Goal: Book appointment/travel/reservation

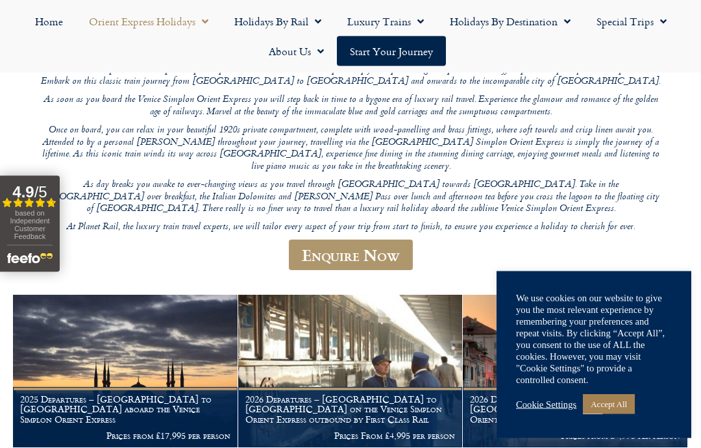
click at [632, 414] on link "Accept All" at bounding box center [609, 404] width 52 height 20
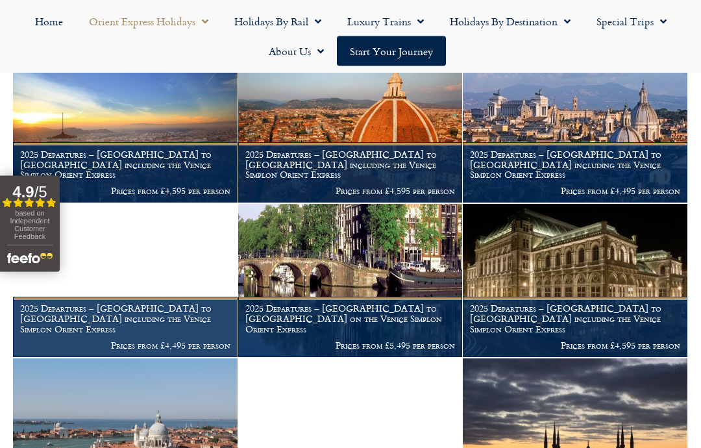
scroll to position [740, 0]
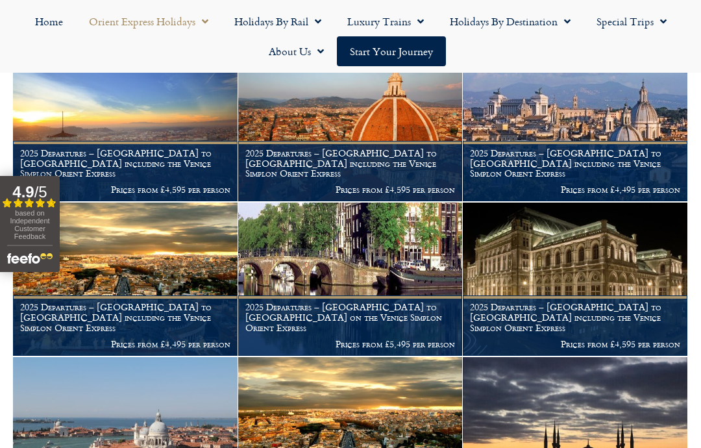
click at [679, 302] on h1 "2025 Departures – London to Vienna including the Venice Simplon Orient Express" at bounding box center [575, 317] width 210 height 30
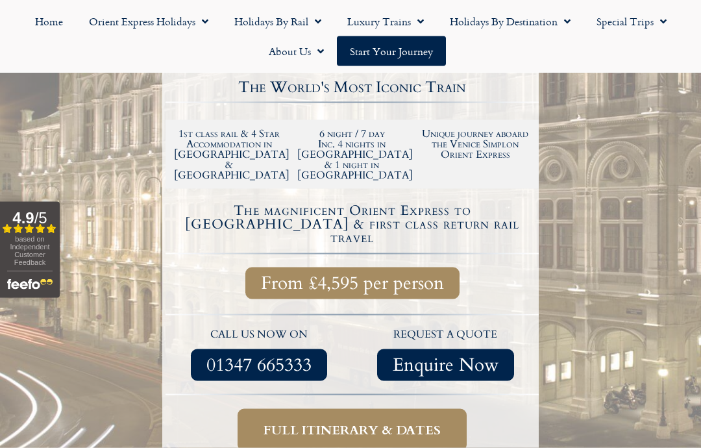
scroll to position [328, 0]
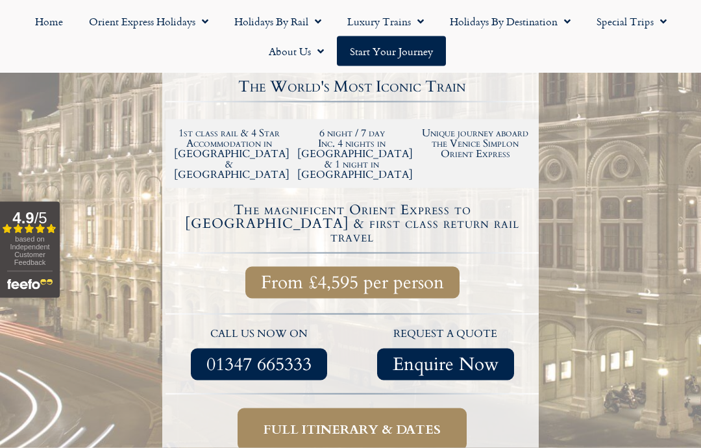
click at [434, 421] on span "Full itinerary & dates" at bounding box center [351, 429] width 177 height 16
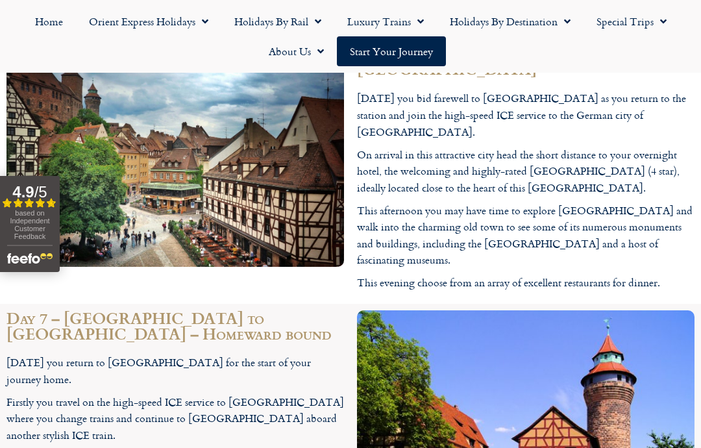
scroll to position [3183, 0]
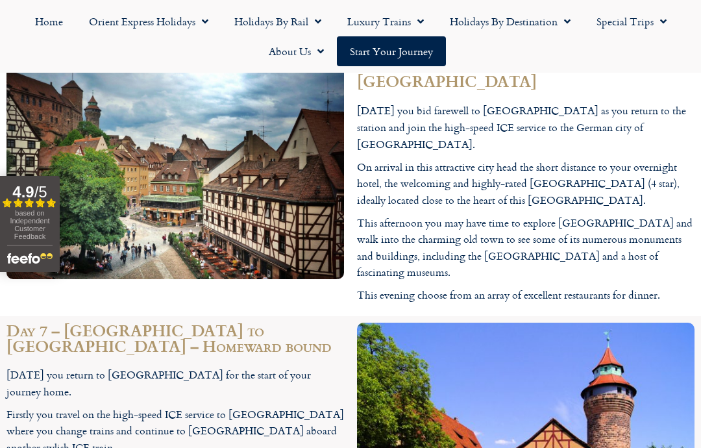
click at [47, 11] on link "Home" at bounding box center [49, 21] width 54 height 30
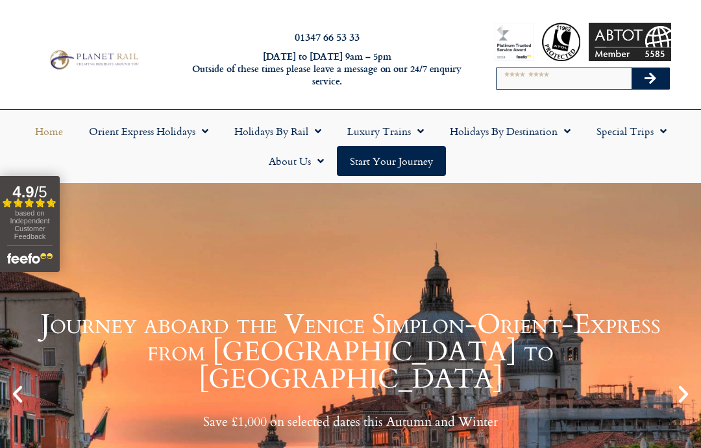
click at [195, 119] on link "Orient Express Holidays" at bounding box center [148, 131] width 145 height 30
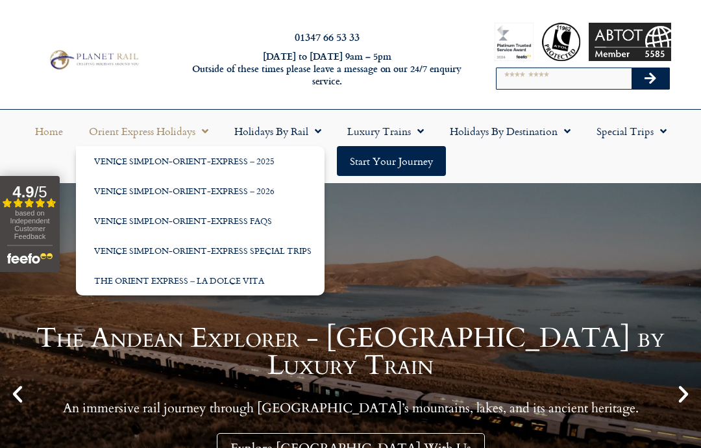
click at [269, 194] on link "Venice Simplon-Orient-Express – 2026" at bounding box center [200, 191] width 248 height 30
